Goal: Task Accomplishment & Management: Manage account settings

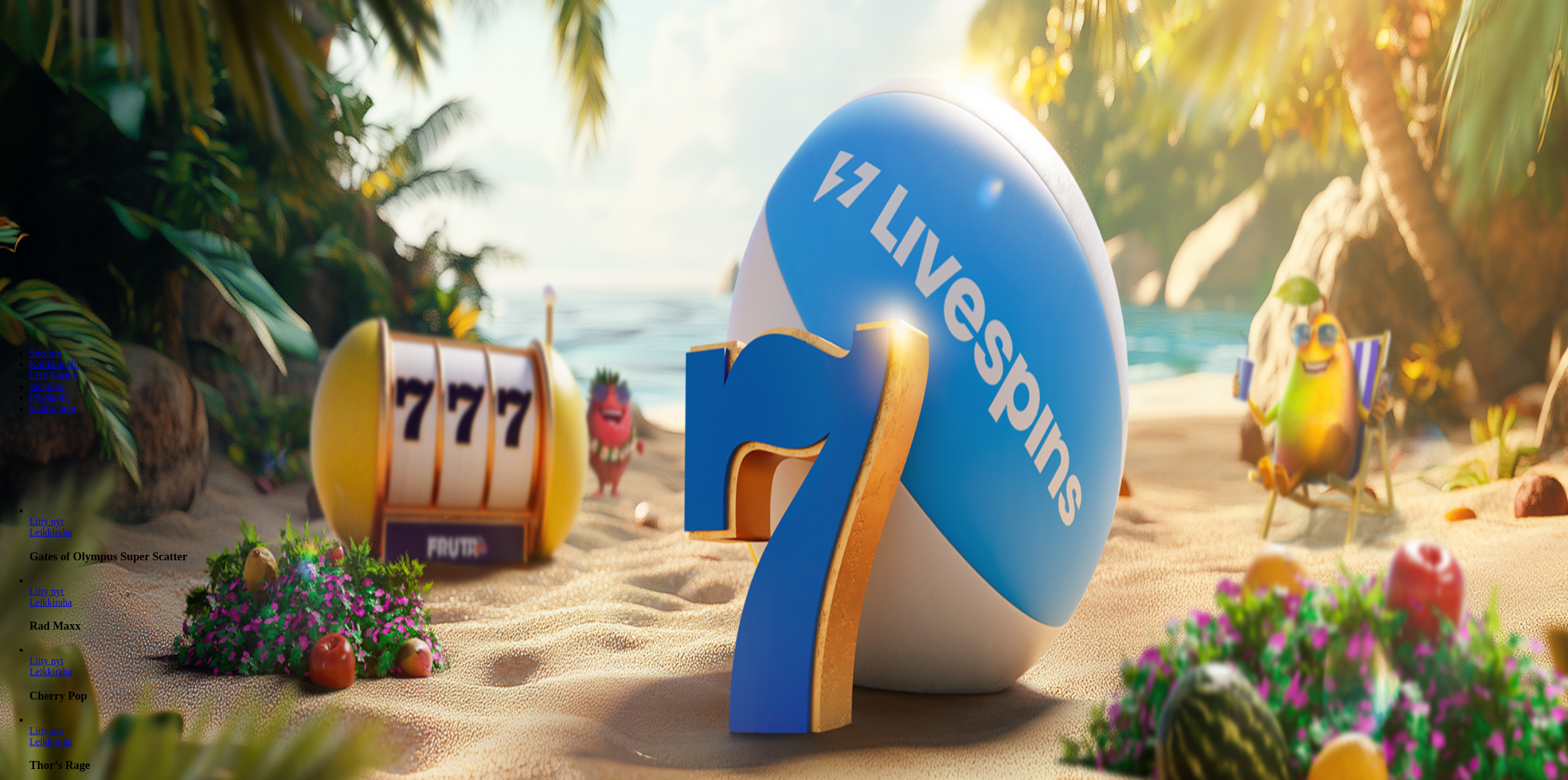
drag, startPoint x: 99, startPoint y: 137, endPoint x: 106, endPoint y: 148, distance: 13.0
click at [98, 51] on button "Kirjaudu" at bounding box center [85, 45] width 39 height 13
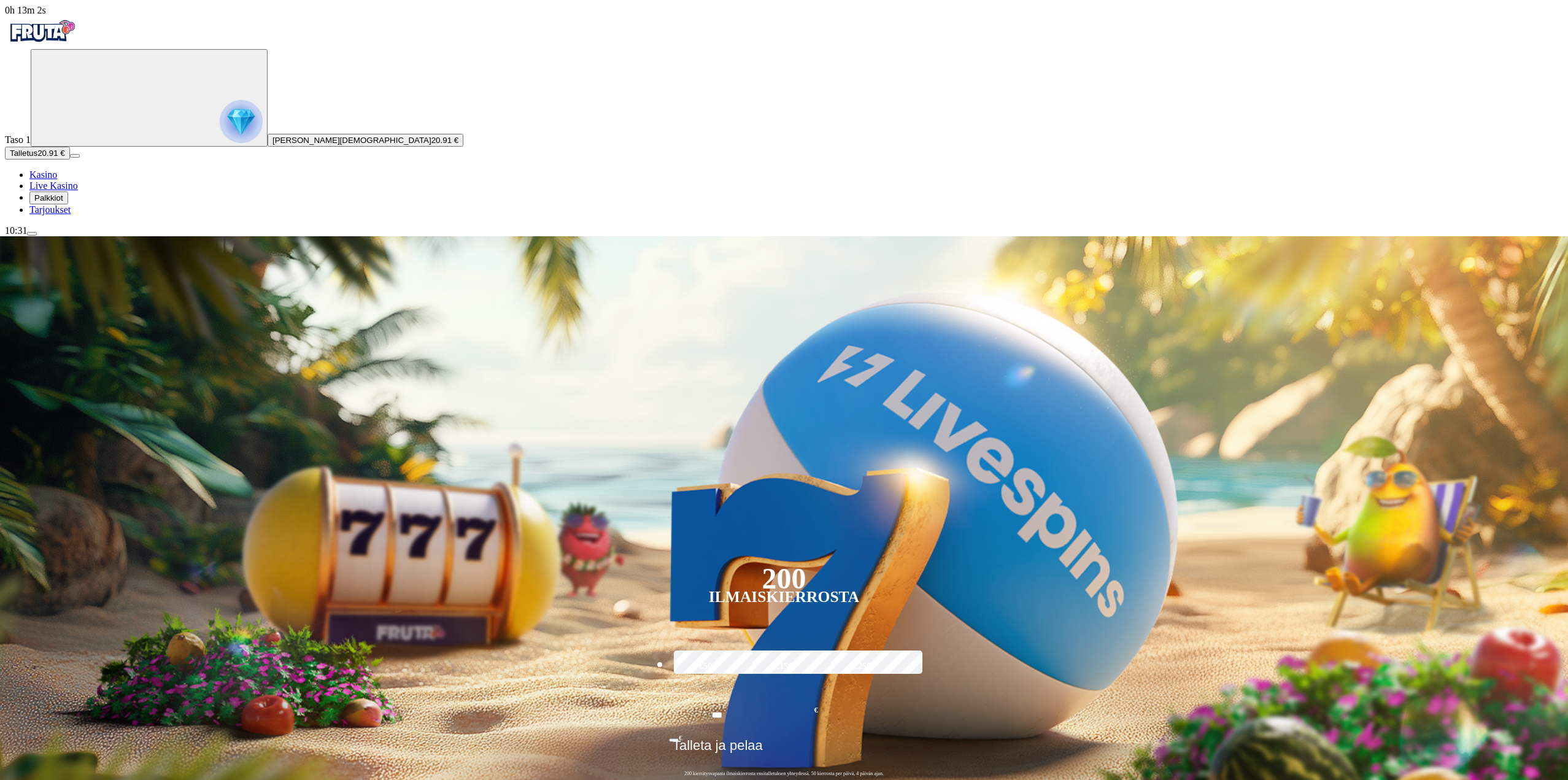
click at [59, 205] on button "Palkkiot" at bounding box center [48, 198] width 39 height 13
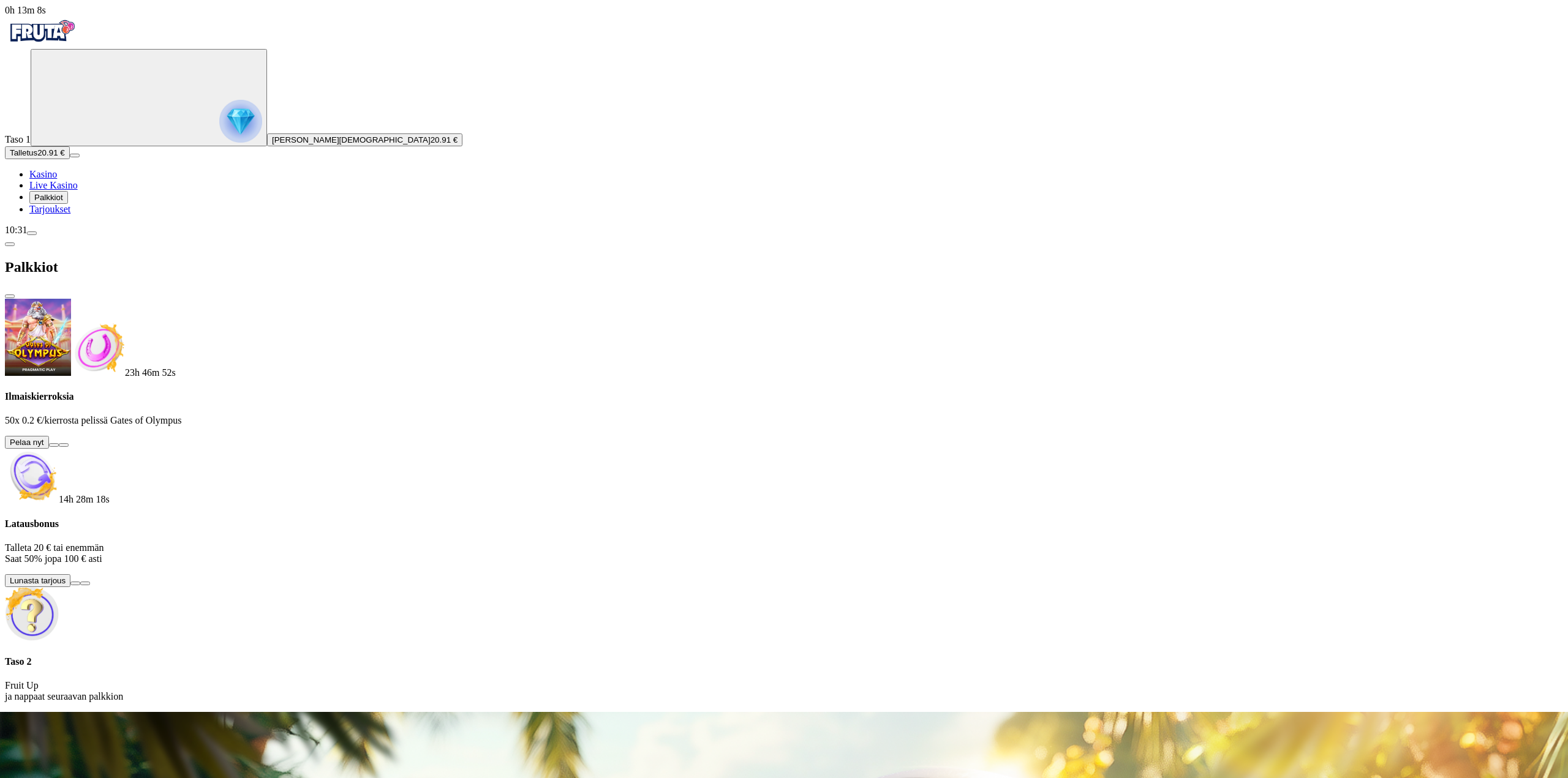
click at [85, 584] on span "info icon" at bounding box center [85, 584] width 0 height 0
click at [59, 443] on button at bounding box center [53, 445] width 9 height 4
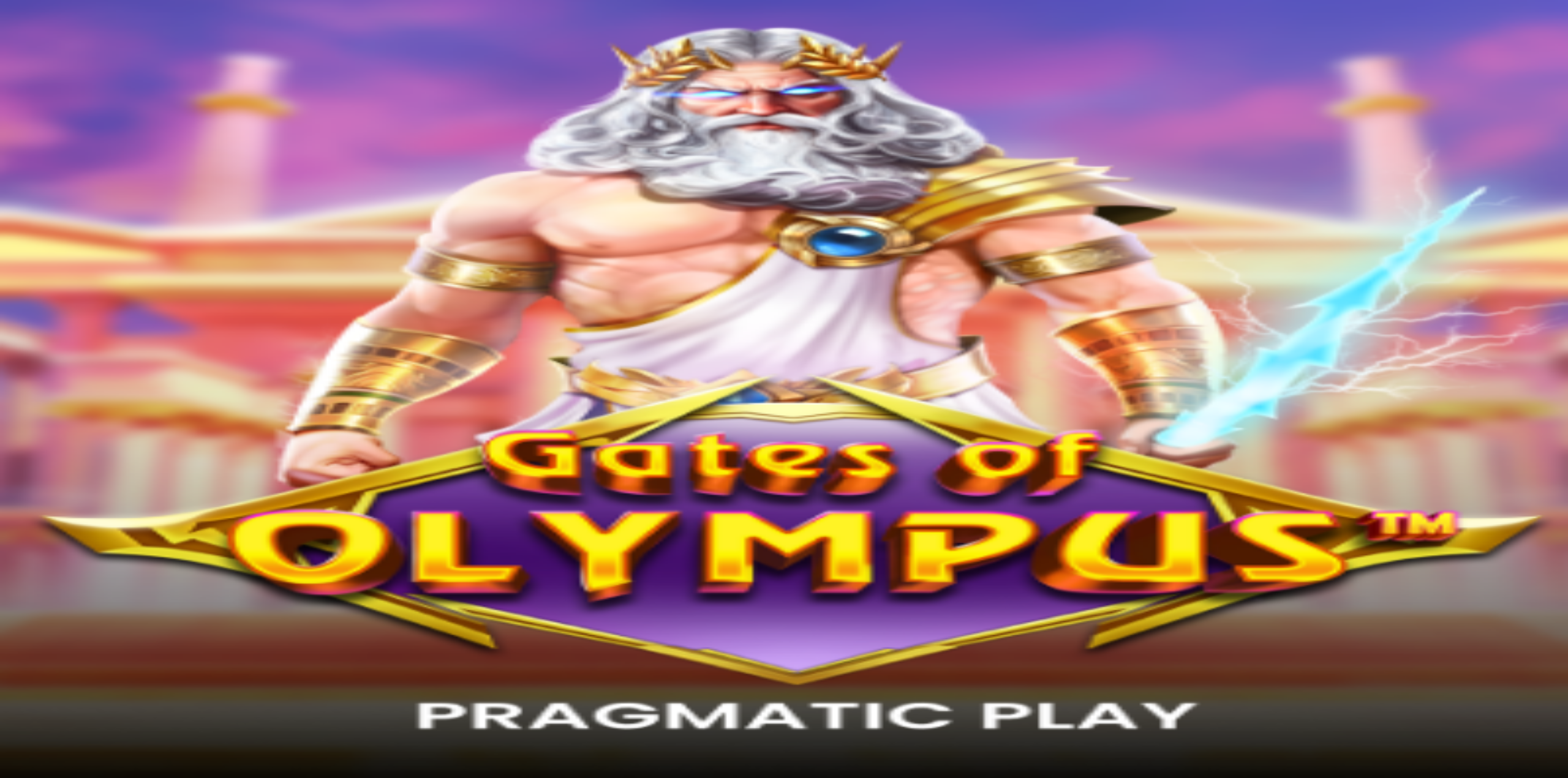
click at [57, 179] on span "Kasino" at bounding box center [42, 173] width 27 height 10
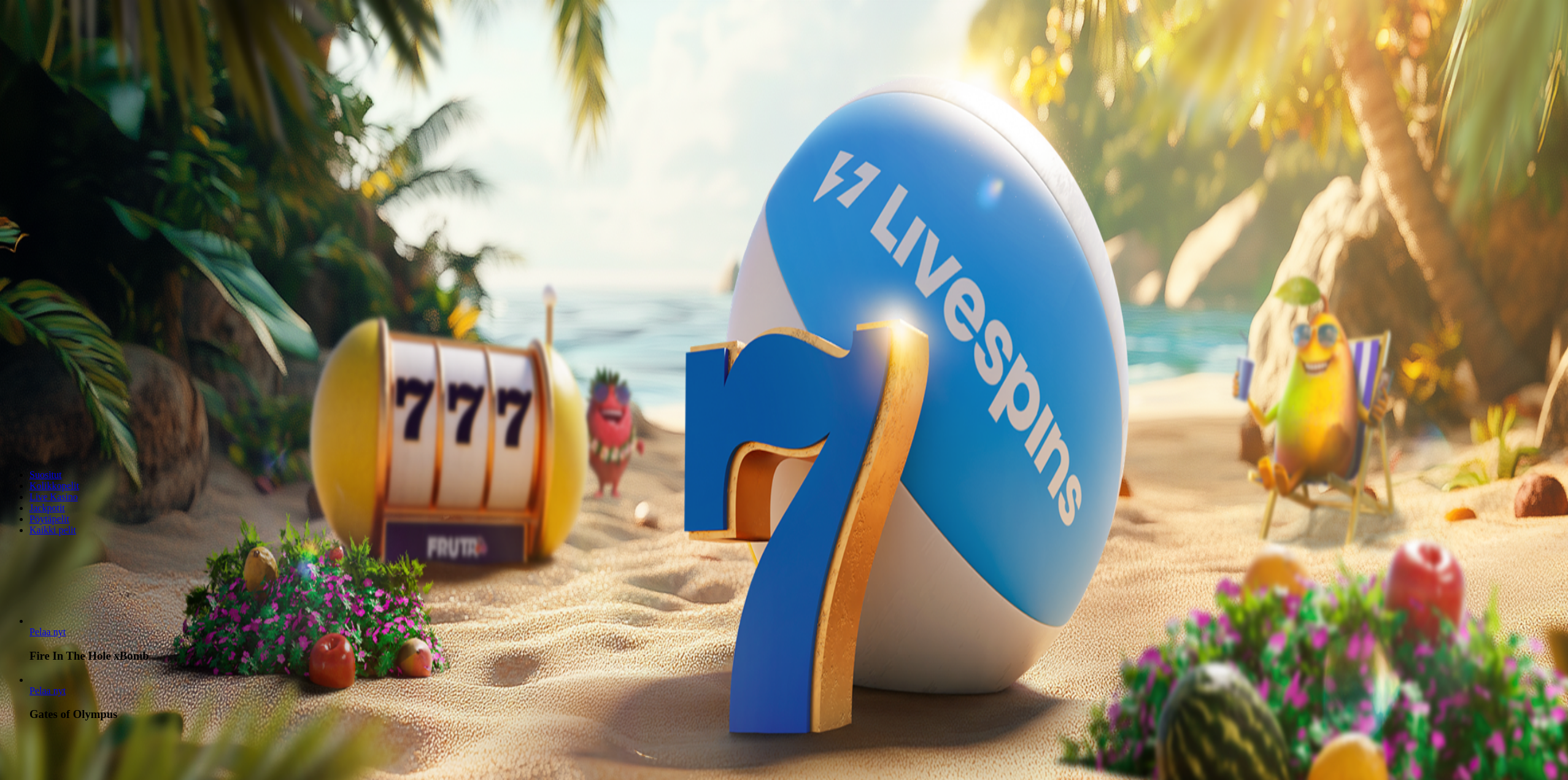
click at [272, 145] on span "[PERSON_NAME][DEMOGRAPHIC_DATA]" at bounding box center [351, 140] width 159 height 9
click at [35, 454] on span "info icon" at bounding box center [35, 454] width 0 height 0
